Goal: Task Accomplishment & Management: Complete application form

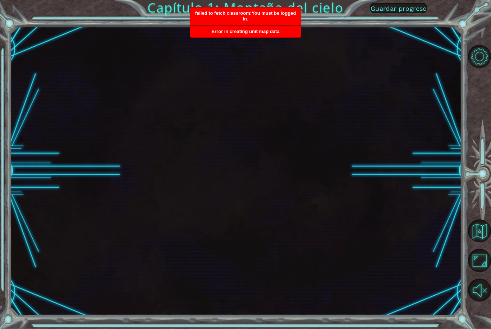
scroll to position [10, 0]
click at [123, 64] on div at bounding box center [235, 171] width 451 height 290
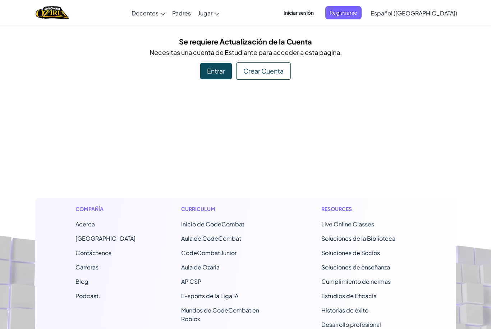
click at [318, 14] on span "Iniciar sesión" at bounding box center [298, 12] width 39 height 13
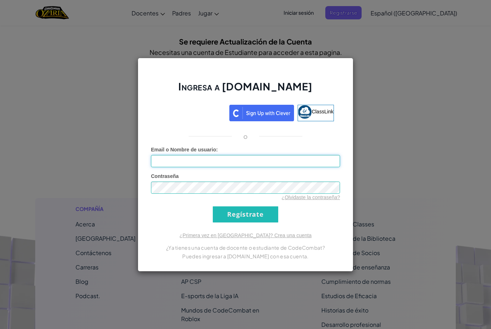
type input "[EMAIL_ADDRESS][DOMAIN_NAME]"
click at [245, 214] on input "Regístrate" at bounding box center [245, 215] width 65 height 16
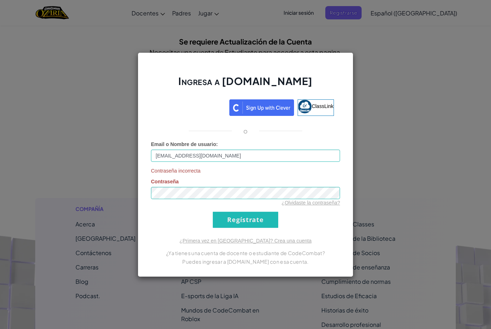
click at [226, 220] on input "Regístrate" at bounding box center [245, 220] width 65 height 16
click at [246, 228] on input "Regístrate" at bounding box center [245, 220] width 65 height 16
click at [252, 222] on input "Regístrate" at bounding box center [245, 220] width 65 height 16
click at [252, 224] on input "Regístrate" at bounding box center [245, 220] width 65 height 16
click at [257, 219] on input "Regístrate" at bounding box center [245, 220] width 65 height 16
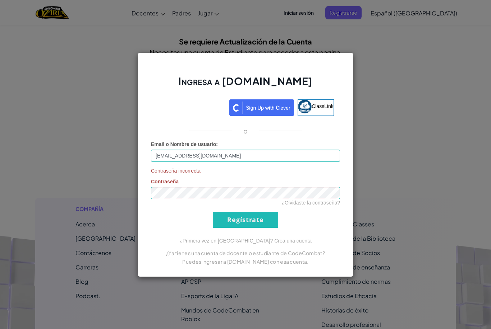
click at [258, 221] on input "Regístrate" at bounding box center [245, 220] width 65 height 16
click at [259, 221] on input "Regístrate" at bounding box center [245, 220] width 65 height 16
click at [259, 222] on input "Regístrate" at bounding box center [245, 220] width 65 height 16
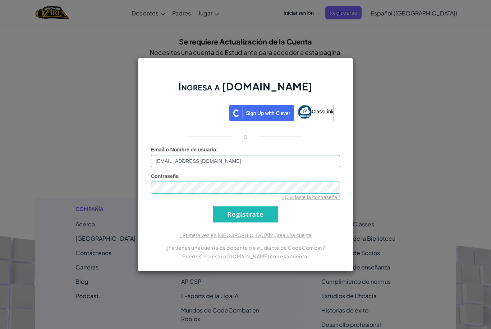
click at [258, 223] on input "Regístrate" at bounding box center [245, 215] width 65 height 16
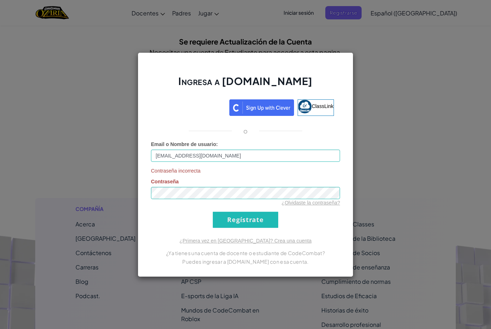
click at [258, 224] on input "Regístrate" at bounding box center [245, 220] width 65 height 16
click at [261, 221] on input "Regístrate" at bounding box center [245, 220] width 65 height 16
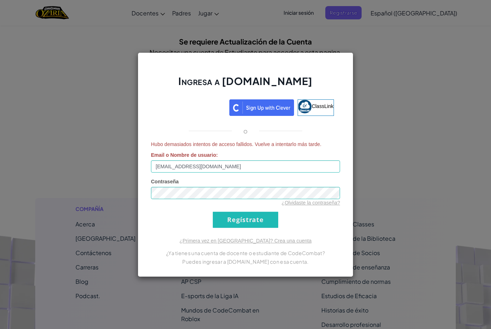
click at [263, 219] on input "Regístrate" at bounding box center [245, 220] width 65 height 16
click at [264, 222] on input "Regístrate" at bounding box center [245, 220] width 65 height 16
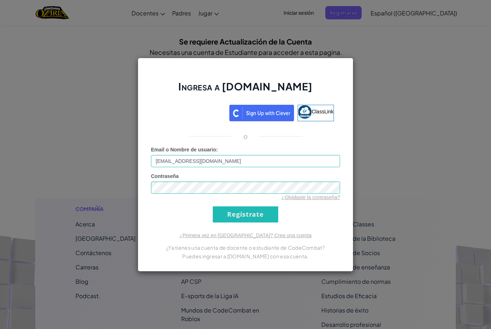
click at [264, 223] on input "Regístrate" at bounding box center [245, 215] width 65 height 16
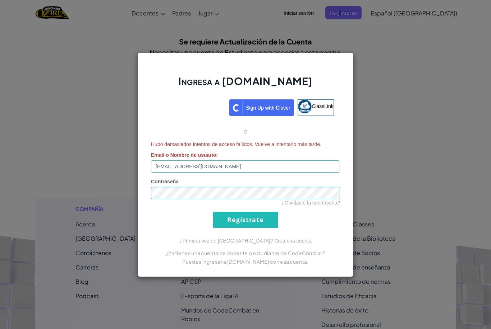
click at [264, 223] on input "Regístrate" at bounding box center [245, 220] width 65 height 16
click at [266, 222] on input "Regístrate" at bounding box center [245, 220] width 65 height 16
click at [269, 219] on input "Regístrate" at bounding box center [245, 220] width 65 height 16
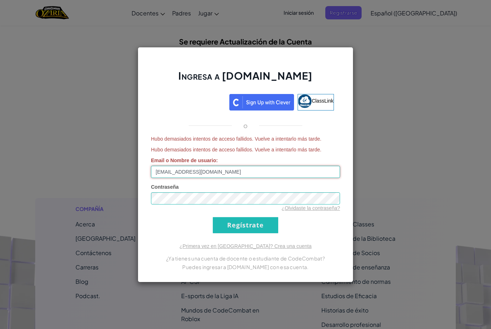
click at [212, 173] on input "[EMAIL_ADDRESS][DOMAIN_NAME]" at bounding box center [245, 172] width 189 height 12
click at [320, 209] on link "¿Olvidaste la contraseña?" at bounding box center [310, 208] width 59 height 6
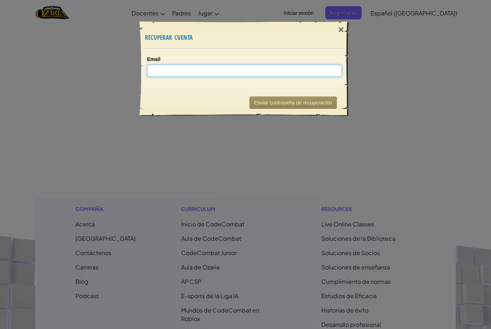
click at [221, 70] on input "Email" at bounding box center [244, 71] width 195 height 12
paste input "[EMAIL_ADDRESS][DOMAIN_NAME]"
type input "[EMAIL_ADDRESS][DOMAIN_NAME]"
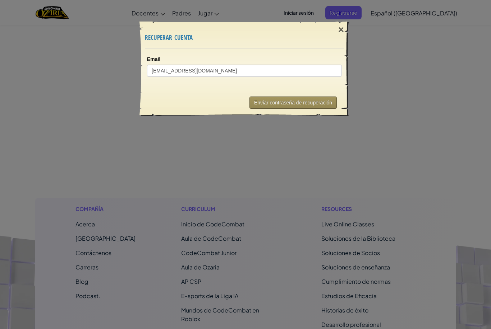
click at [287, 108] on button "Enviar contraseña de recuperación" at bounding box center [292, 103] width 87 height 12
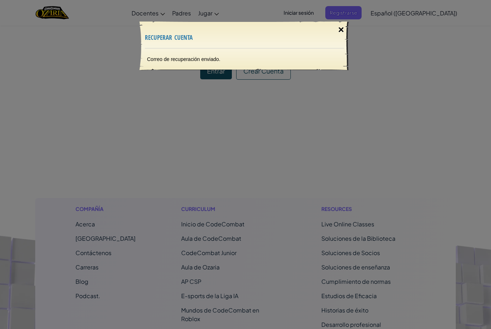
click at [340, 31] on div "×" at bounding box center [341, 29] width 17 height 21
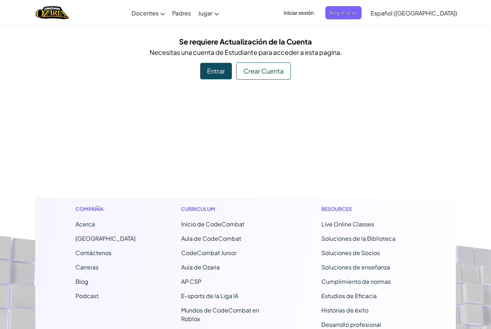
click at [318, 14] on span "Iniciar sesión" at bounding box center [298, 12] width 39 height 13
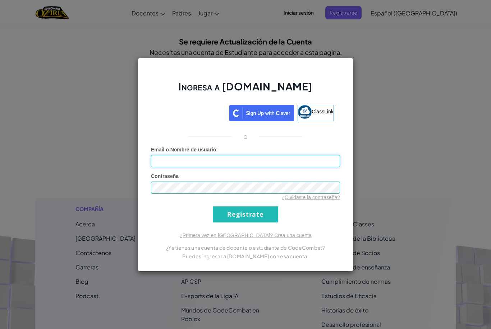
type input "[EMAIL_ADDRESS][DOMAIN_NAME]"
click at [259, 215] on input "Regístrate" at bounding box center [245, 215] width 65 height 16
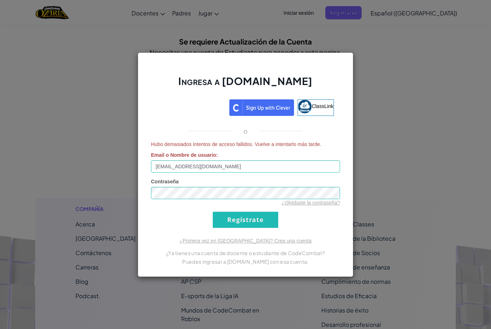
click at [240, 224] on input "Regístrate" at bounding box center [245, 220] width 65 height 16
click at [245, 221] on input "Regístrate" at bounding box center [245, 220] width 65 height 16
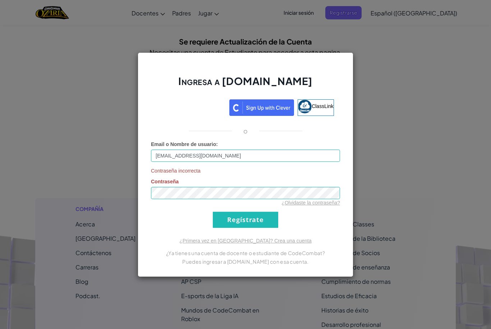
click at [243, 221] on input "Regístrate" at bounding box center [245, 220] width 65 height 16
click at [366, 170] on div "Ingresa a [DOMAIN_NAME] ClassLink o Email o Nombre de usuario : [EMAIL_ADDRESS]…" at bounding box center [245, 164] width 491 height 329
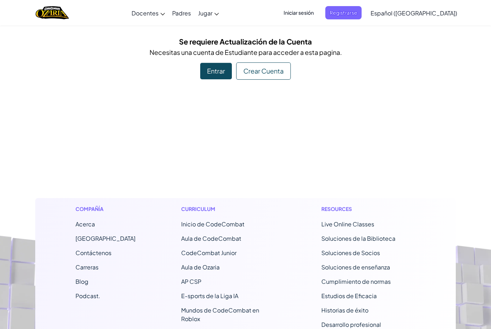
click at [318, 9] on span "Iniciar sesión" at bounding box center [298, 12] width 39 height 13
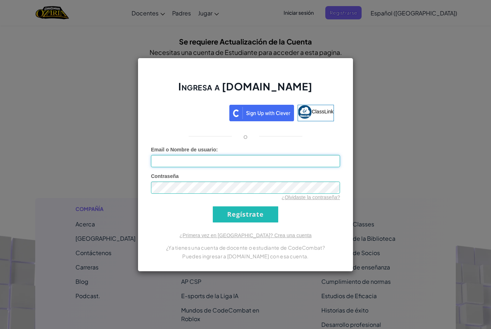
click at [228, 166] on input "Email o Nombre de usuario :" at bounding box center [245, 161] width 189 height 12
paste input "LongRockSpellRoom"
click at [204, 161] on input "LongRockSpellRoom" at bounding box center [245, 161] width 189 height 12
type input "L"
type input "A"
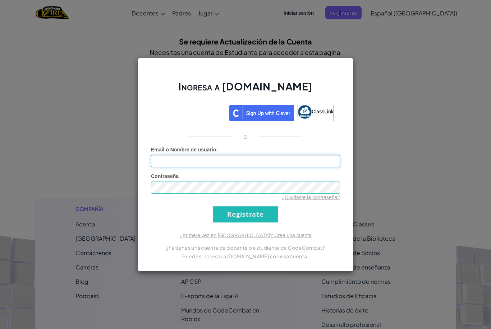
click at [242, 158] on input "Email o Nombre de usuario :" at bounding box center [245, 161] width 189 height 12
click at [186, 162] on input "Email o Nombre de usuario :" at bounding box center [245, 161] width 189 height 12
paste input "[EMAIL_ADDRESS][DOMAIN_NAME]"
type input "[EMAIL_ADDRESS][DOMAIN_NAME]"
click at [235, 208] on input "Regístrate" at bounding box center [245, 215] width 65 height 16
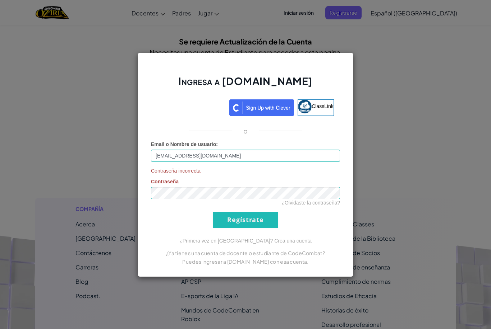
click at [232, 226] on input "Regístrate" at bounding box center [245, 220] width 65 height 16
click at [236, 217] on input "Regístrate" at bounding box center [245, 220] width 65 height 16
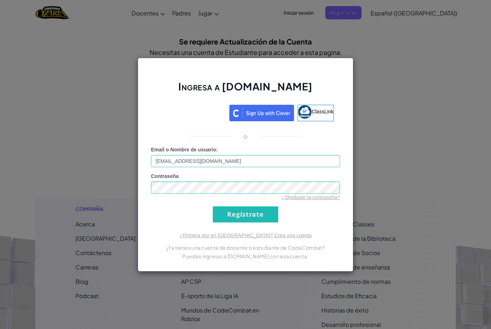
click at [232, 222] on input "Regístrate" at bounding box center [245, 215] width 65 height 16
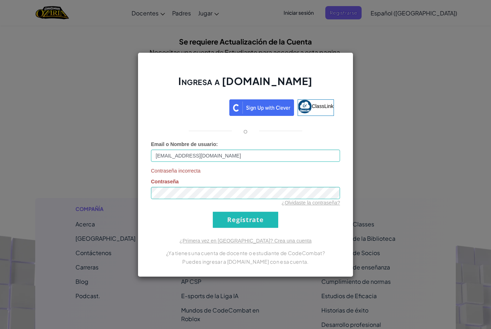
click at [232, 214] on input "Regístrate" at bounding box center [245, 220] width 65 height 16
click at [232, 208] on form "Email o Nombre de usuario : [EMAIL_ADDRESS][DOMAIN_NAME] Contraseña incorrecta …" at bounding box center [245, 184] width 189 height 87
click at [231, 219] on input "Regístrate" at bounding box center [245, 220] width 65 height 16
click at [236, 218] on input "Regístrate" at bounding box center [245, 220] width 65 height 16
click at [240, 223] on input "Regístrate" at bounding box center [245, 220] width 65 height 16
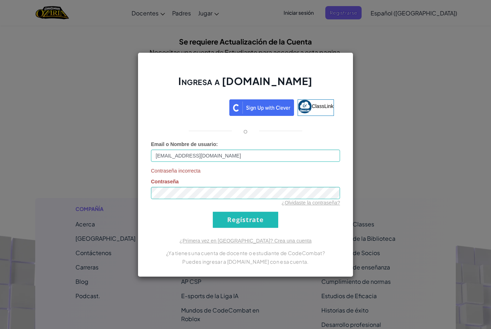
click at [386, 131] on div "Ingresa a [DOMAIN_NAME] ClassLink o Email o Nombre de usuario : [EMAIL_ADDRESS]…" at bounding box center [245, 164] width 491 height 329
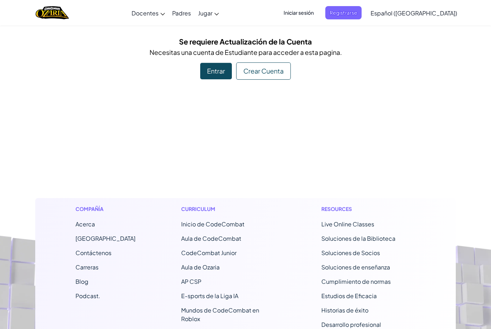
click at [318, 14] on span "Iniciar sesión" at bounding box center [298, 12] width 39 height 13
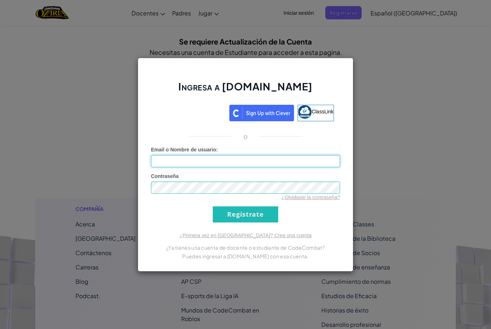
click at [250, 166] on input "Email o Nombre de usuario :" at bounding box center [245, 161] width 189 height 12
paste input "LongRockSpellRoom"
type input "L"
click at [201, 159] on input "Email o Nombre de usuario :" at bounding box center [245, 161] width 189 height 12
click at [286, 165] on input "Email o Nombre de usuario :" at bounding box center [245, 161] width 189 height 12
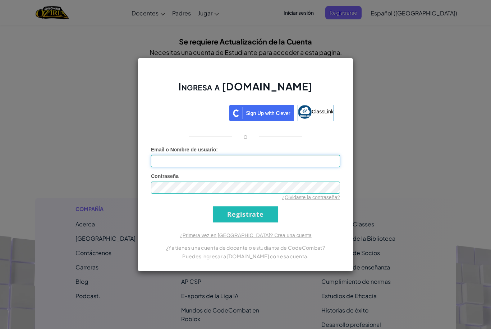
paste input "[EMAIL_ADDRESS][DOMAIN_NAME]"
type input "[EMAIL_ADDRESS][DOMAIN_NAME]"
click at [318, 200] on link "¿Olvidaste la contraseña?" at bounding box center [310, 198] width 59 height 6
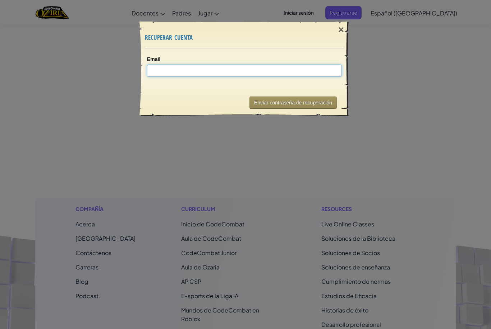
click at [268, 76] on input "Email" at bounding box center [244, 71] width 195 height 12
paste input "[EMAIL_ADDRESS][DOMAIN_NAME]"
type input "[EMAIL_ADDRESS][DOMAIN_NAME]"
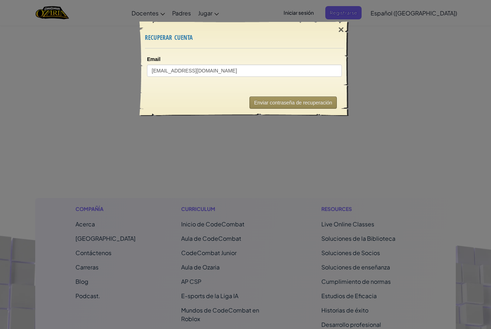
click at [317, 103] on button "Enviar contraseña de recuperación" at bounding box center [292, 103] width 87 height 12
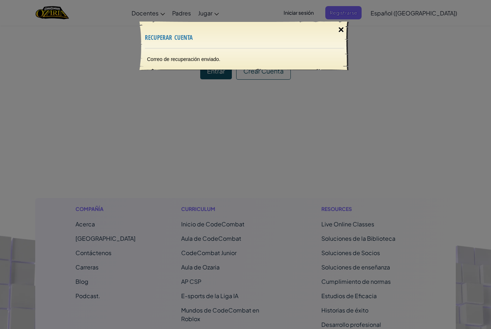
click at [338, 33] on div "×" at bounding box center [341, 29] width 17 height 21
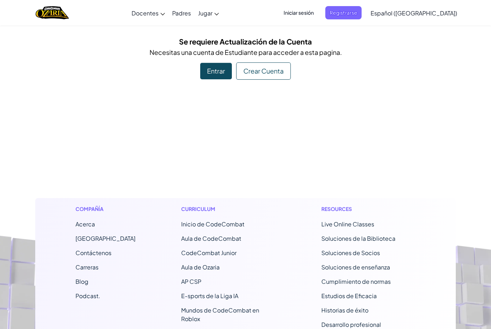
click at [318, 10] on span "Iniciar sesión" at bounding box center [298, 12] width 39 height 13
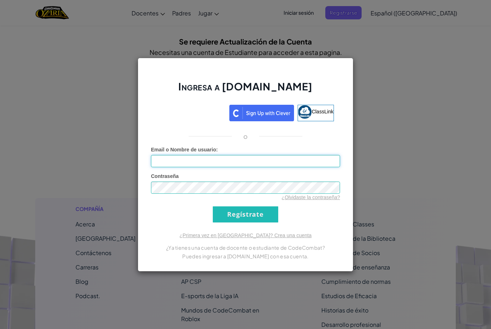
type input "[EMAIL_ADDRESS][DOMAIN_NAME]"
click at [245, 214] on input "Regístrate" at bounding box center [245, 215] width 65 height 16
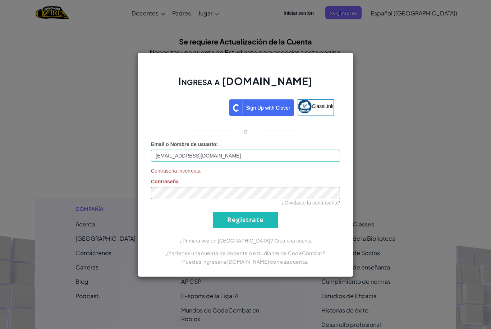
click at [225, 218] on input "Regístrate" at bounding box center [245, 220] width 65 height 16
